Goal: Download file/media

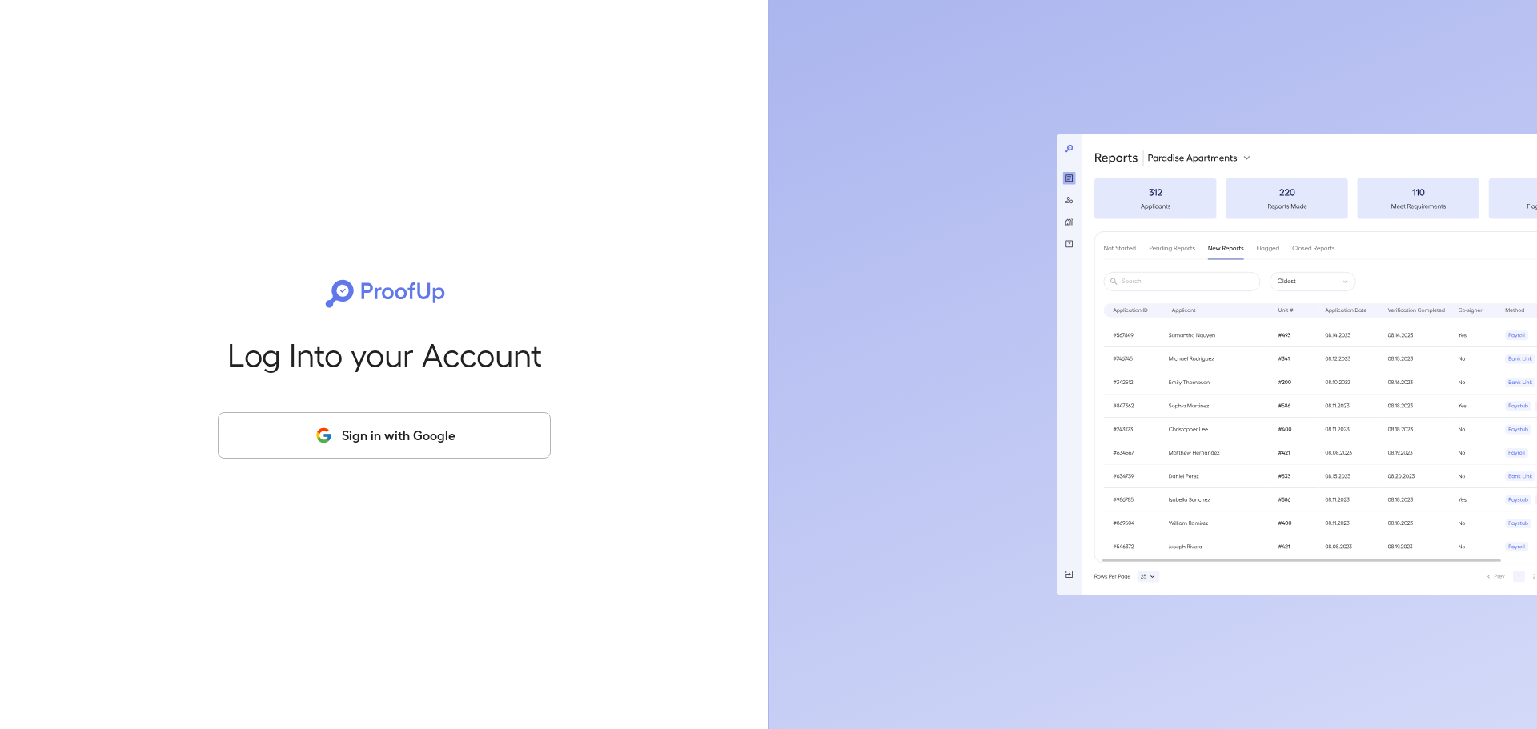
click at [382, 439] on button "Sign in with Google" at bounding box center [384, 435] width 333 height 46
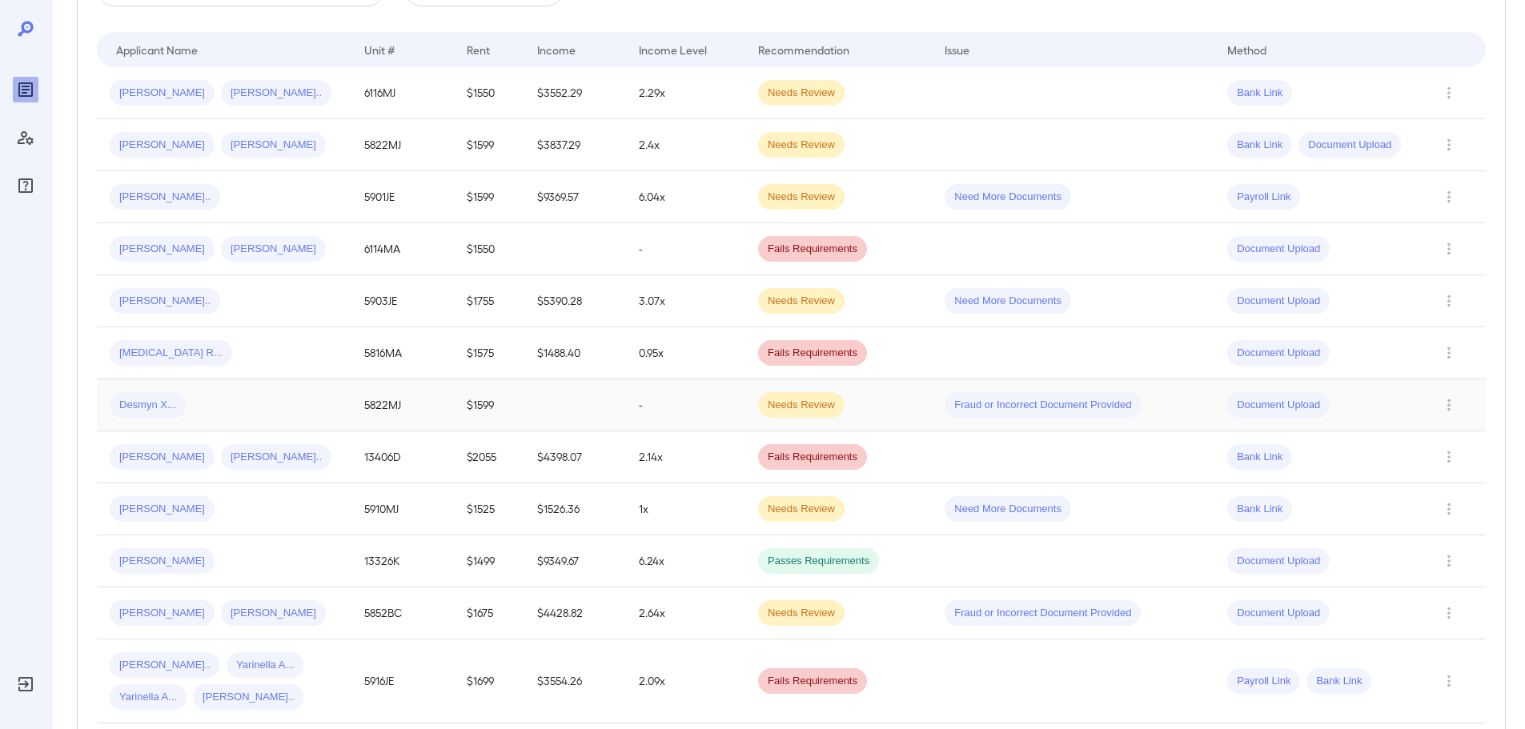
scroll to position [320, 0]
click at [340, 464] on td "Angie-Michelle N... Germain O..." at bounding box center [224, 455] width 255 height 52
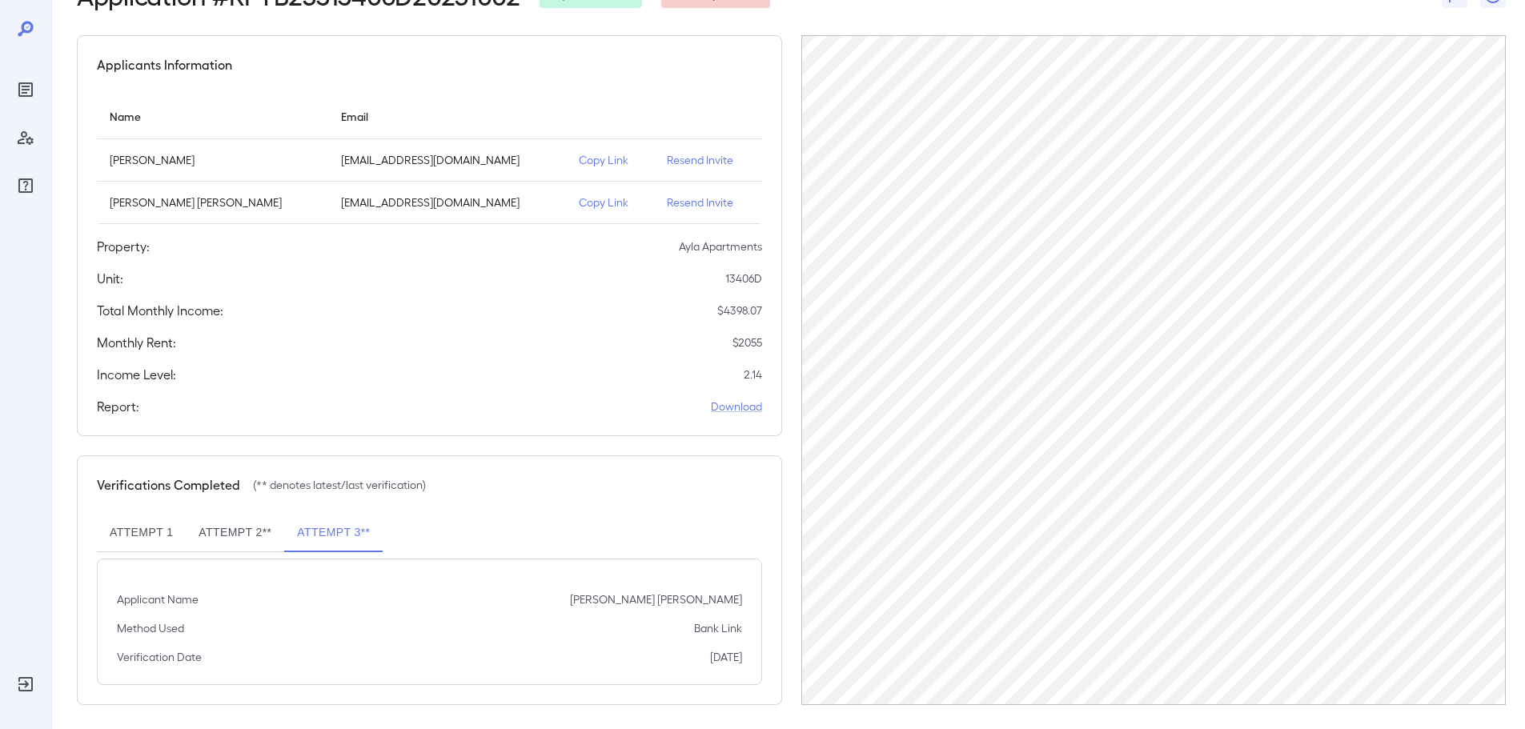
scroll to position [117, 0]
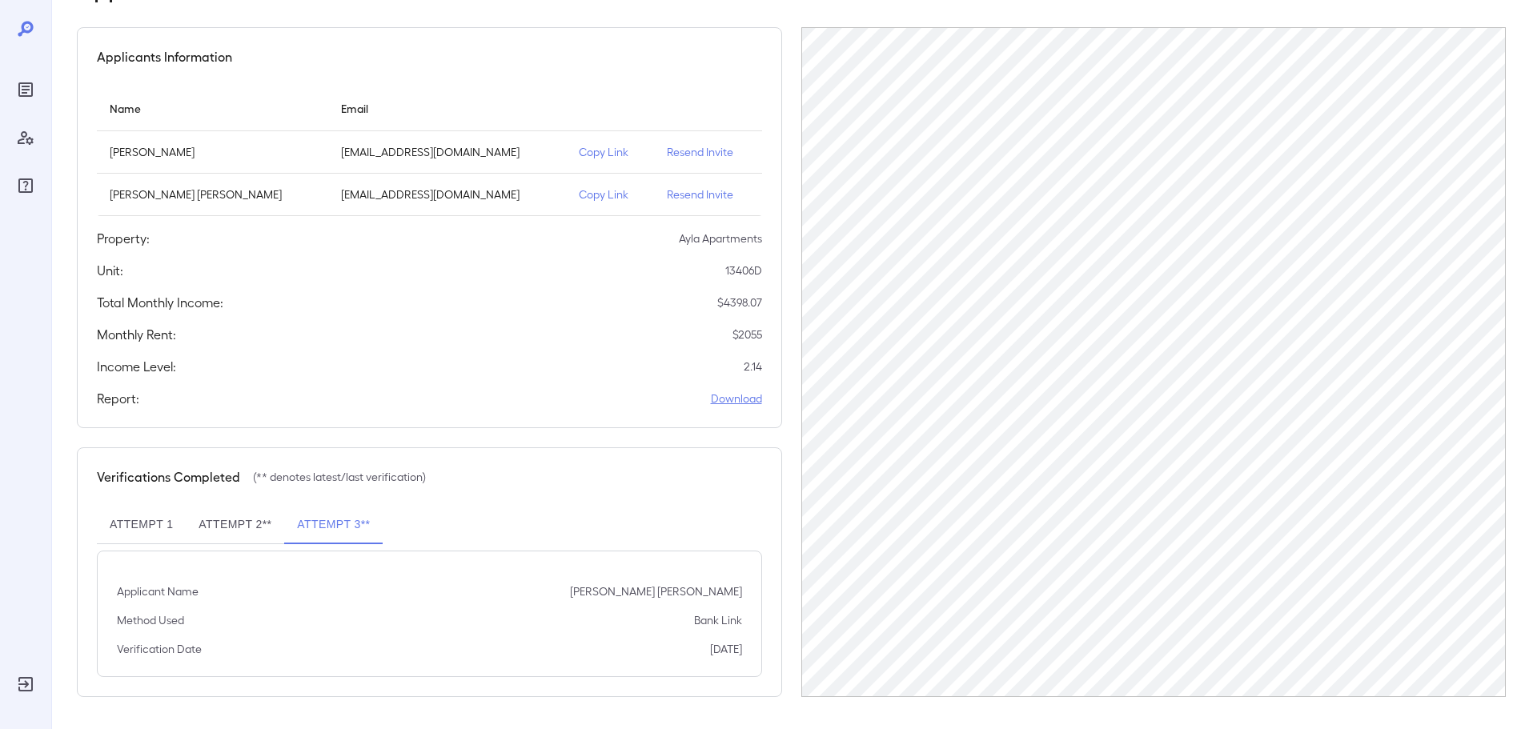
click at [725, 399] on link "Download" at bounding box center [736, 399] width 51 height 16
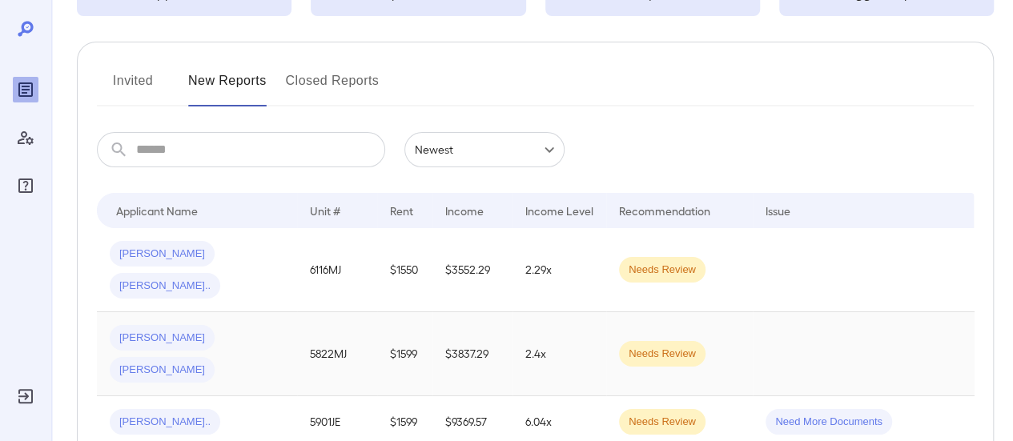
scroll to position [160, 0]
